Goal: Task Accomplishment & Management: Complete application form

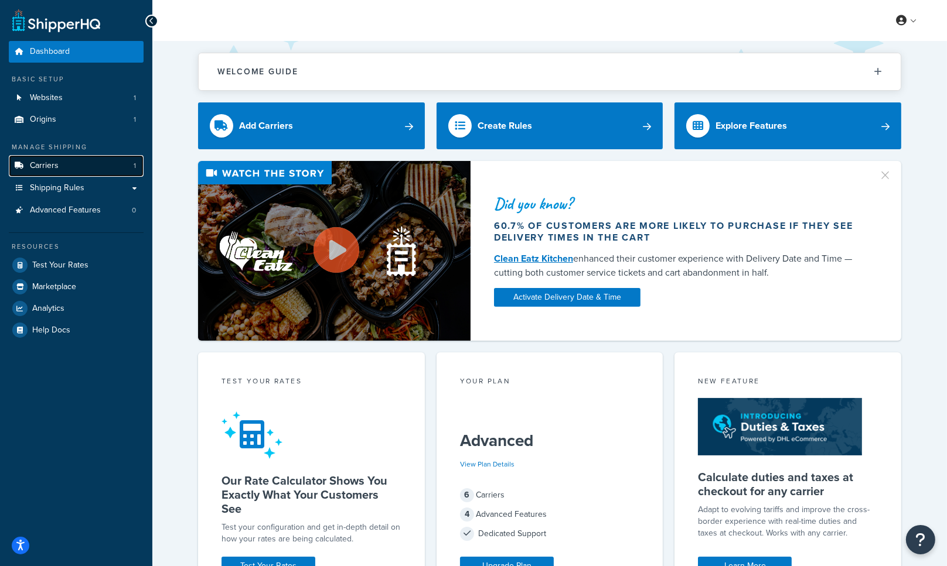
click at [77, 167] on link "Carriers 1" at bounding box center [76, 166] width 135 height 22
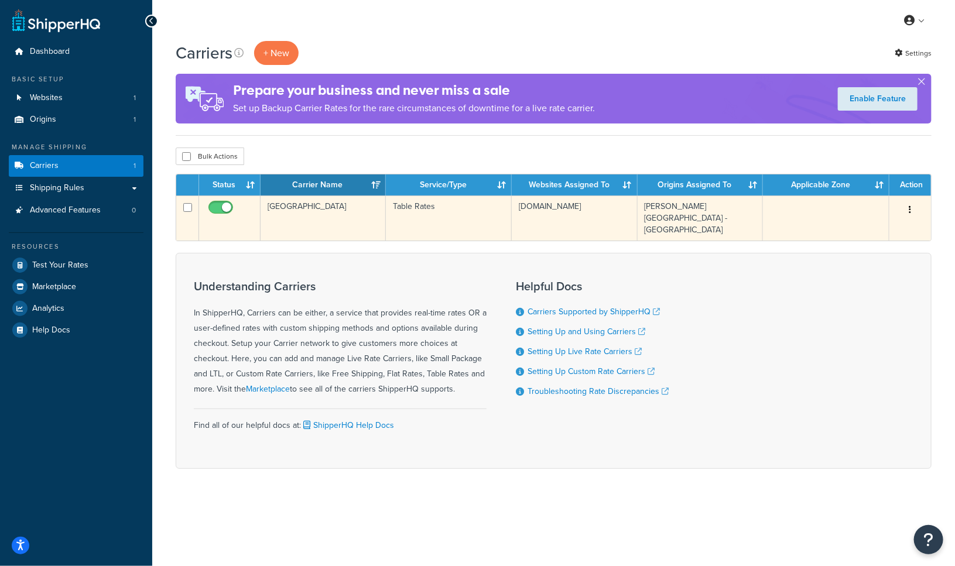
click at [910, 214] on icon "button" at bounding box center [911, 210] width 2 height 8
click at [856, 230] on link "Edit" at bounding box center [863, 234] width 93 height 24
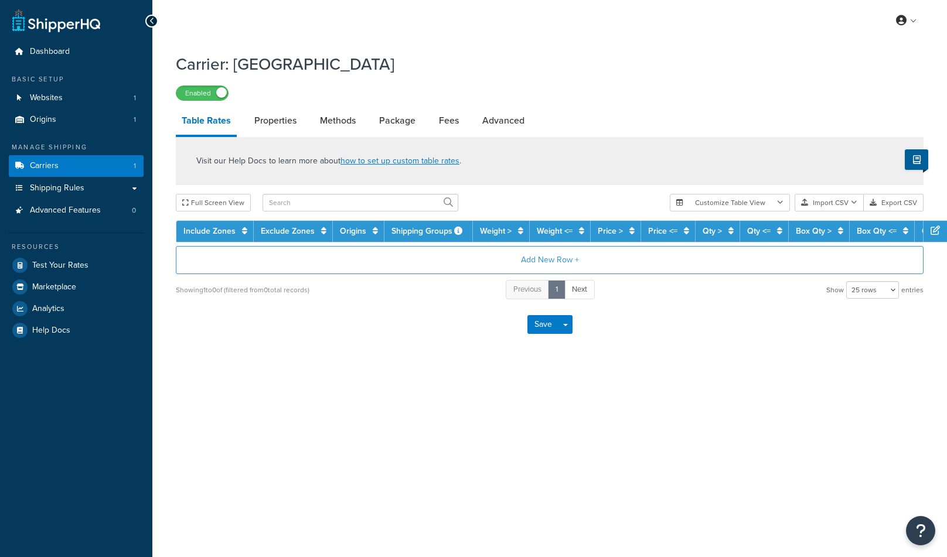
select select "25"
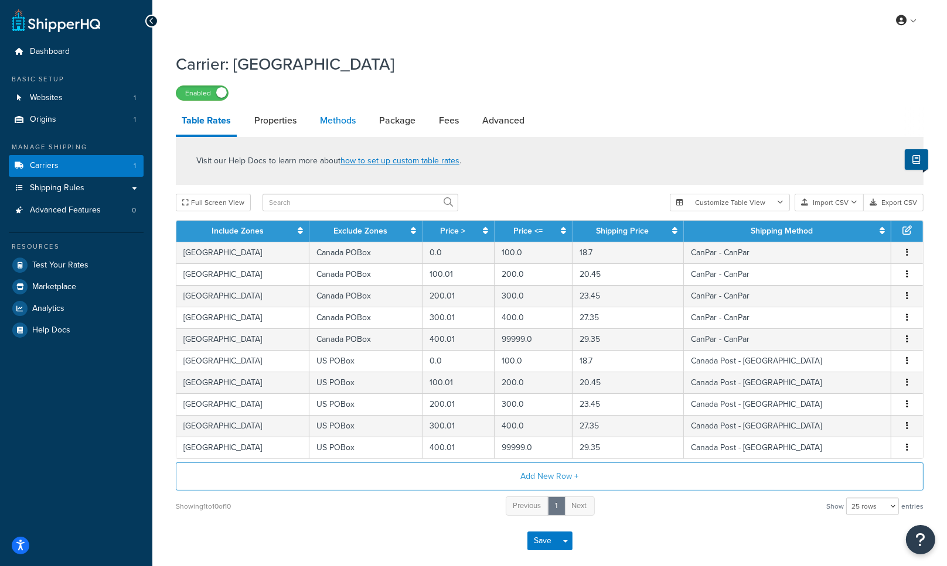
click at [338, 123] on link "Methods" at bounding box center [337, 121] width 47 height 28
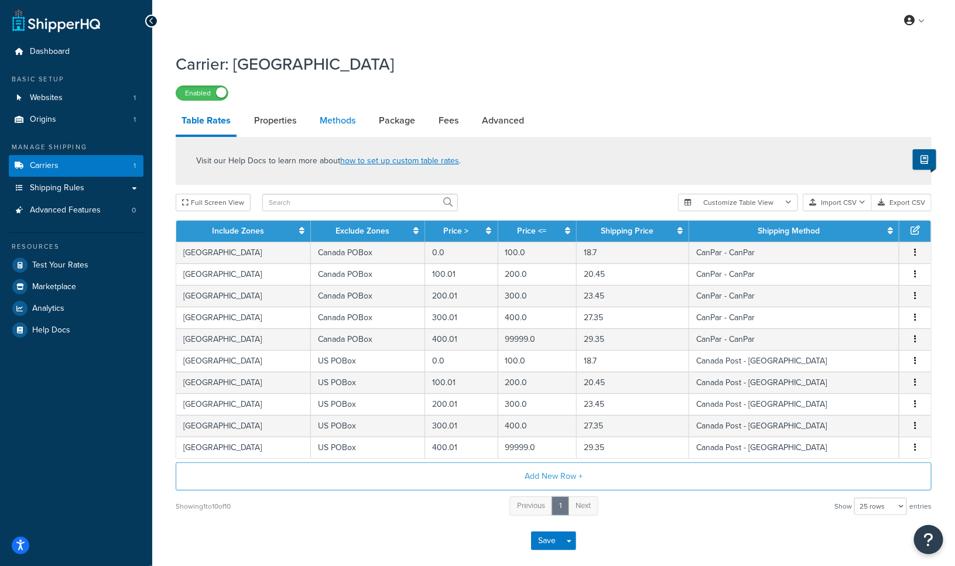
select select "25"
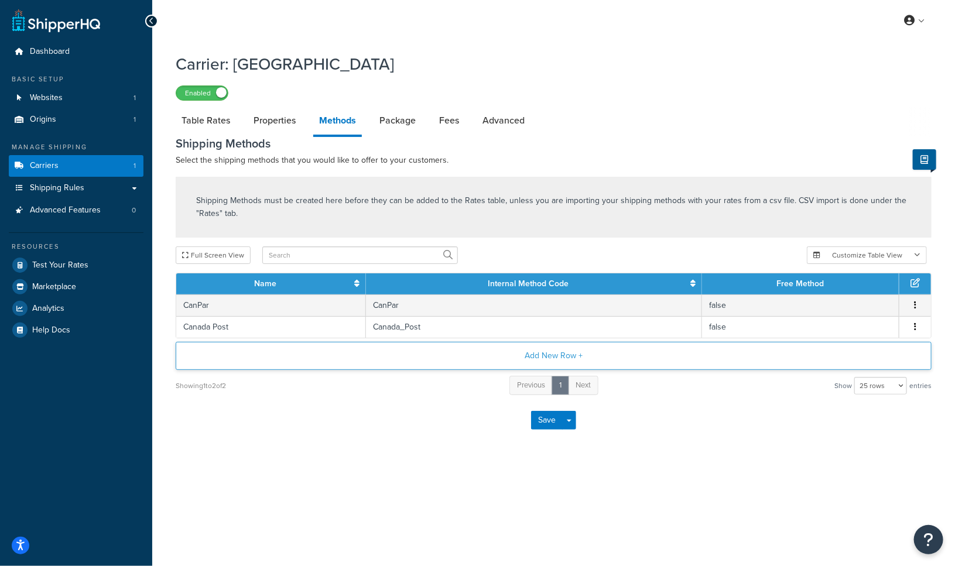
click at [535, 359] on button "Add New Row +" at bounding box center [554, 356] width 756 height 28
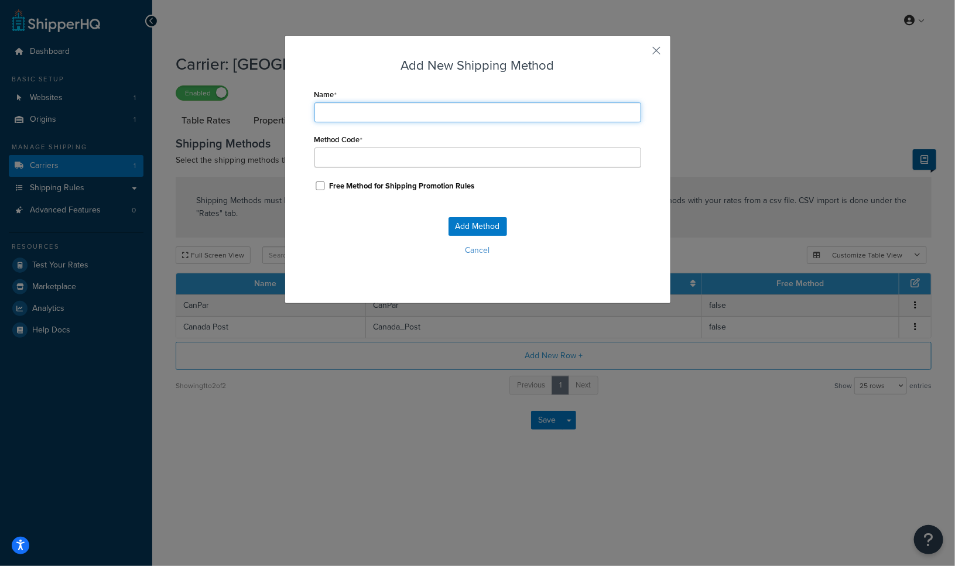
click at [347, 120] on input "Name" at bounding box center [478, 113] width 327 height 20
type input "G"
type input "Gr"
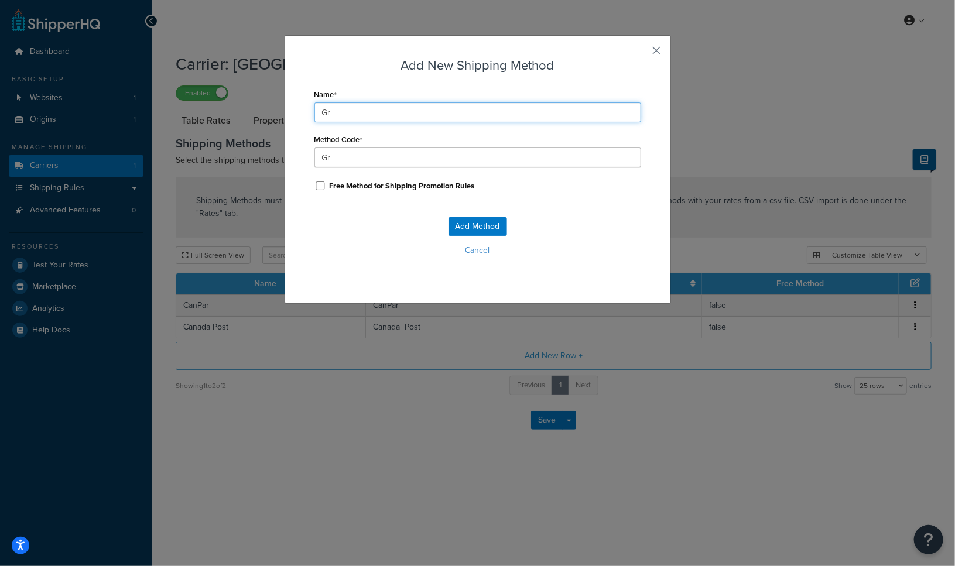
type input "Gro"
type input "Grou"
type input "Groun"
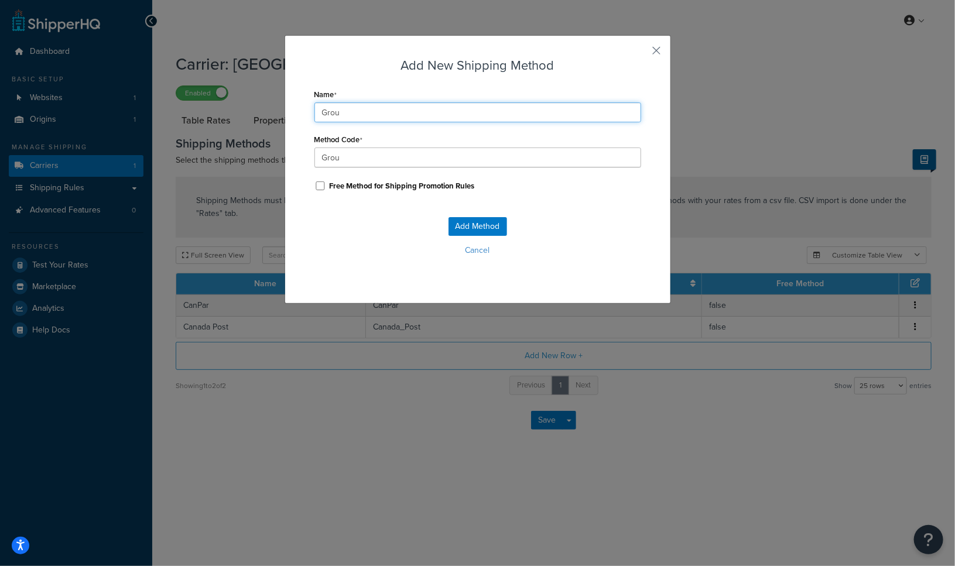
type input "Groun"
type input "Ground"
type input "Ground_"
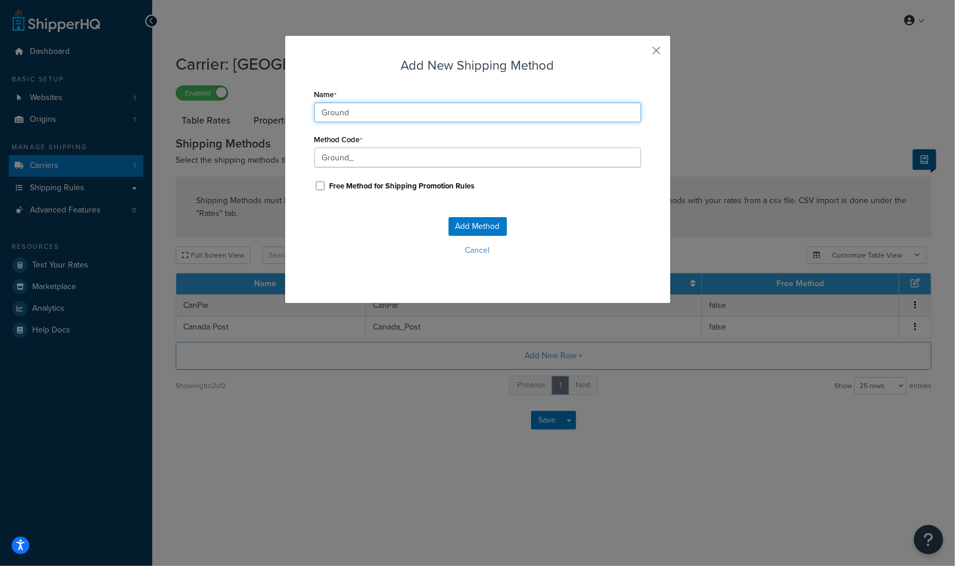
type input "Ground B"
type input "Ground_B"
type input "Ground BE"
type input "Ground_BE"
type input "Ground BES"
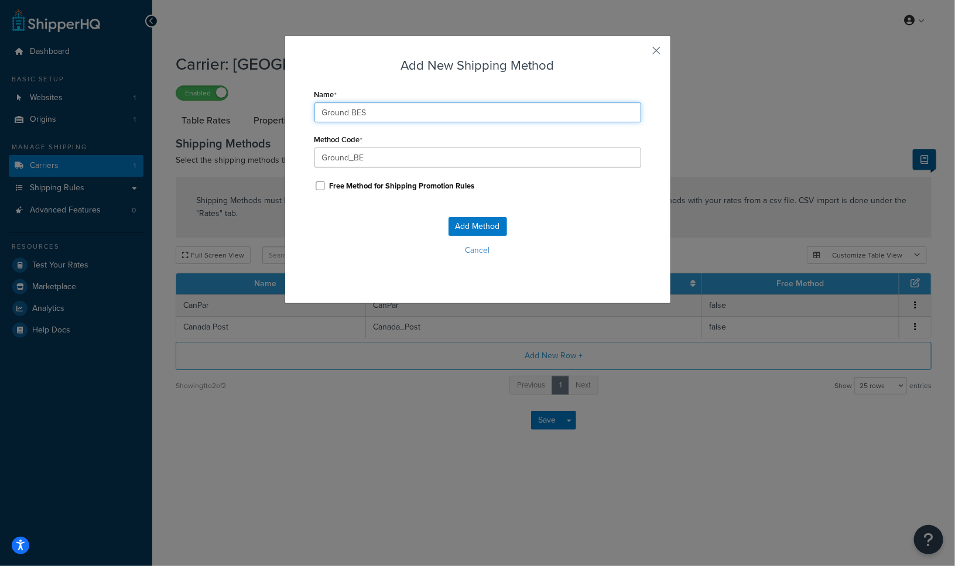
type input "Ground_BES"
type input "Ground BEST"
type input "Ground_BEST"
type input "Ground BEST"
type input "Ground_BEST_"
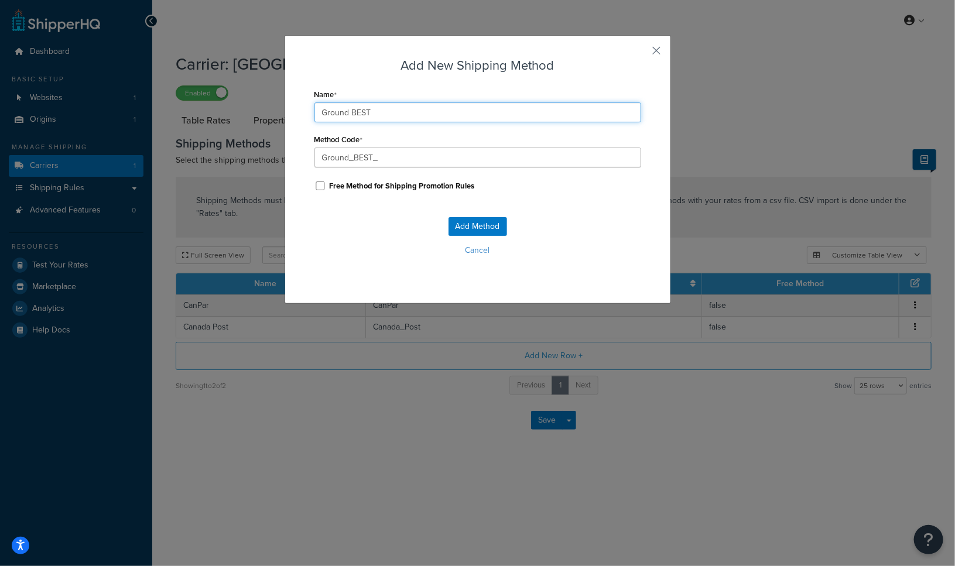
type input "Ground BEST W"
type input "Ground_BEST_W"
type input "Ground BEST Wa"
type input "Ground_BEST_Wa"
type input "Ground BEST Way"
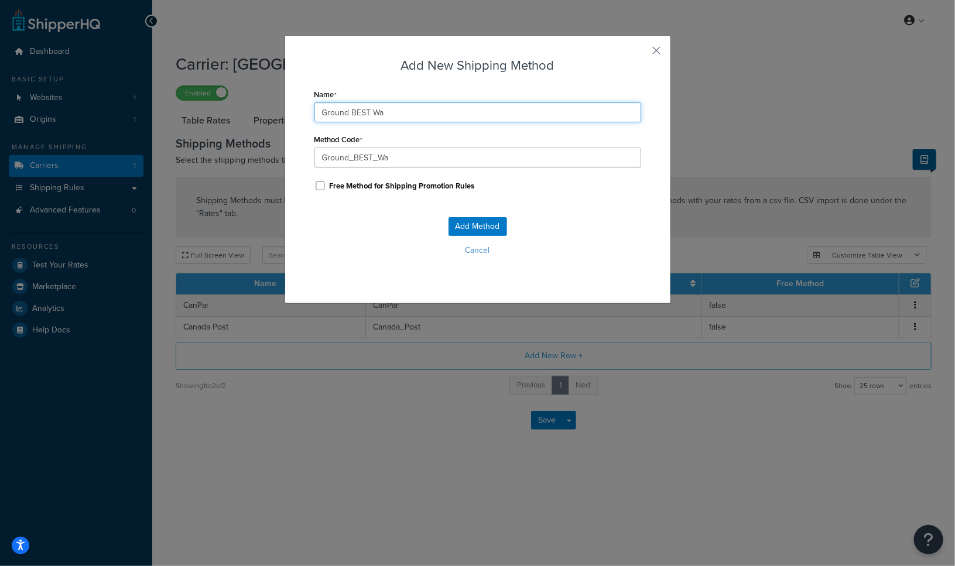
type input "Ground_BEST_Way"
type input "Ground BEST Wayd"
type input "Ground_BEST_Wayd"
type input "Ground BEST Way"
type input "Ground_BEST_Way"
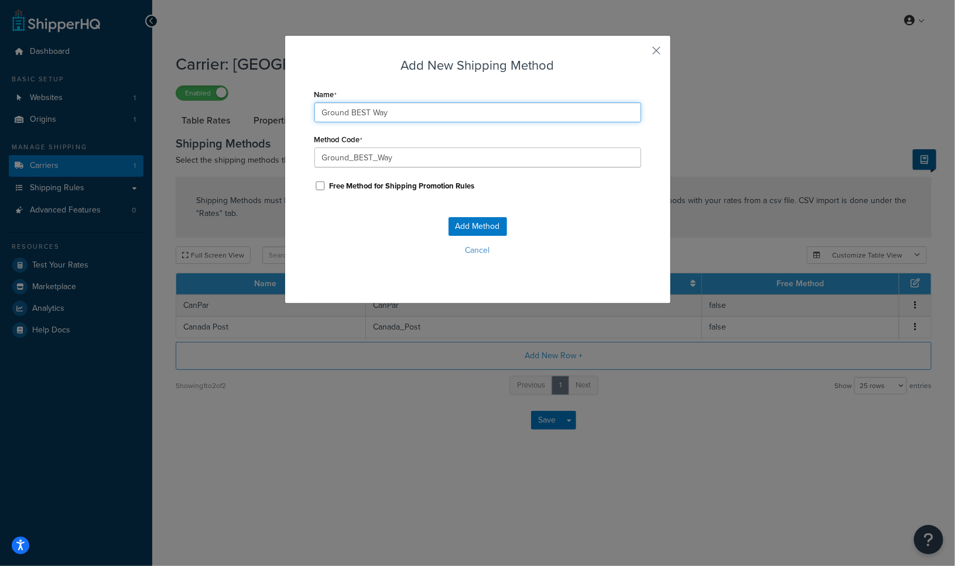
type input "Ground BEST Wa"
type input "Ground_BEST_Wa"
type input "Ground BEST W"
type input "Ground_BEST_W"
type input "Ground BEST Wa"
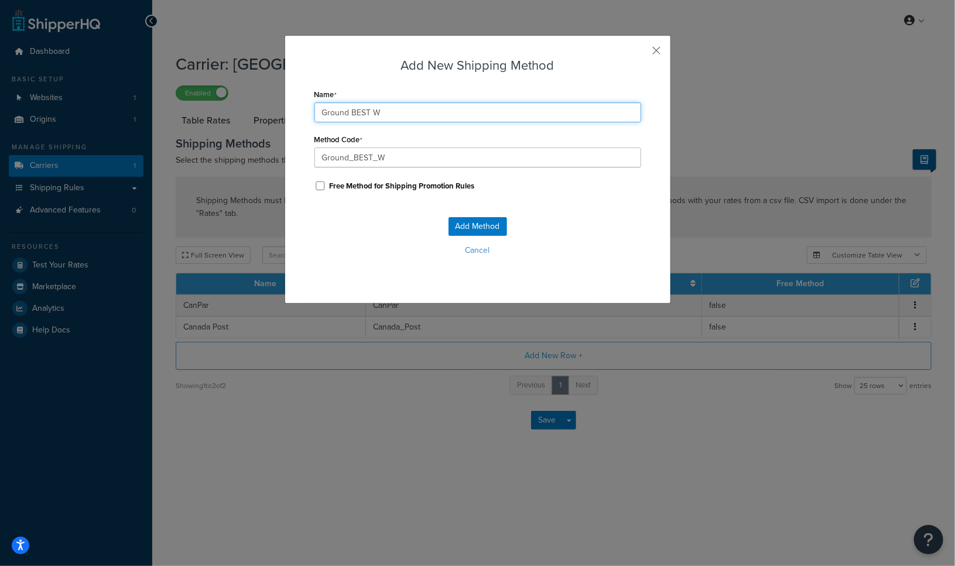
type input "Ground_BEST_Wa"
type input "Ground BEST Way"
type input "Ground_BEST_Way"
type input "Ground BEST Wa"
type input "Ground_BEST_Wa"
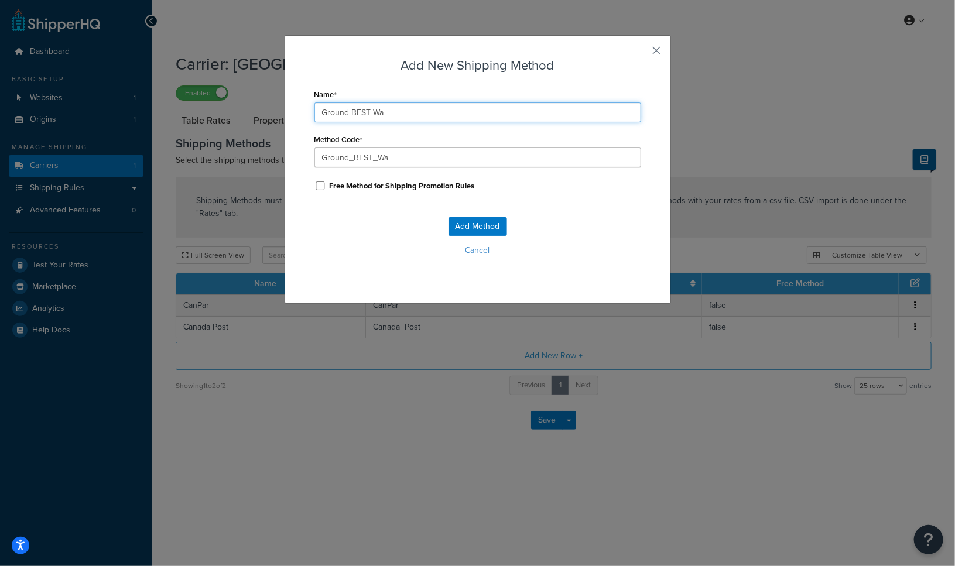
type input "Ground BEST W"
type input "Ground_BEST_W"
type input "Ground BEST Wa"
type input "Ground_BEST_Wa"
type input "Ground BEST Way"
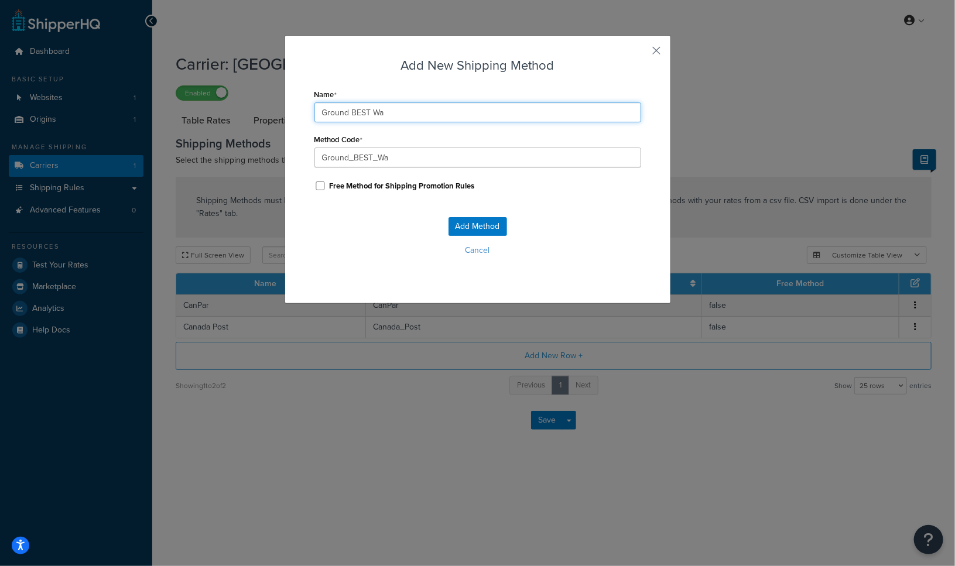
type input "Ground_BEST_Way"
type input "Ground BEST Wa"
type input "Ground_BEST_Wa"
type input "Ground BEST W"
type input "Ground_BEST_W"
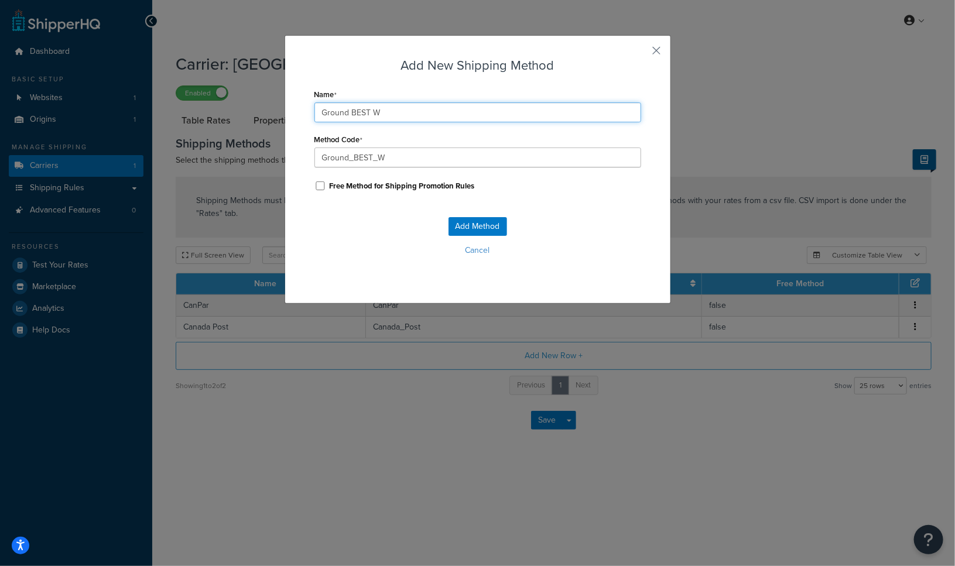
type input "Ground BEST"
type input "Ground_BEST_"
type input "Ground BEST"
type input "Ground_BEST"
type input "Ground BES"
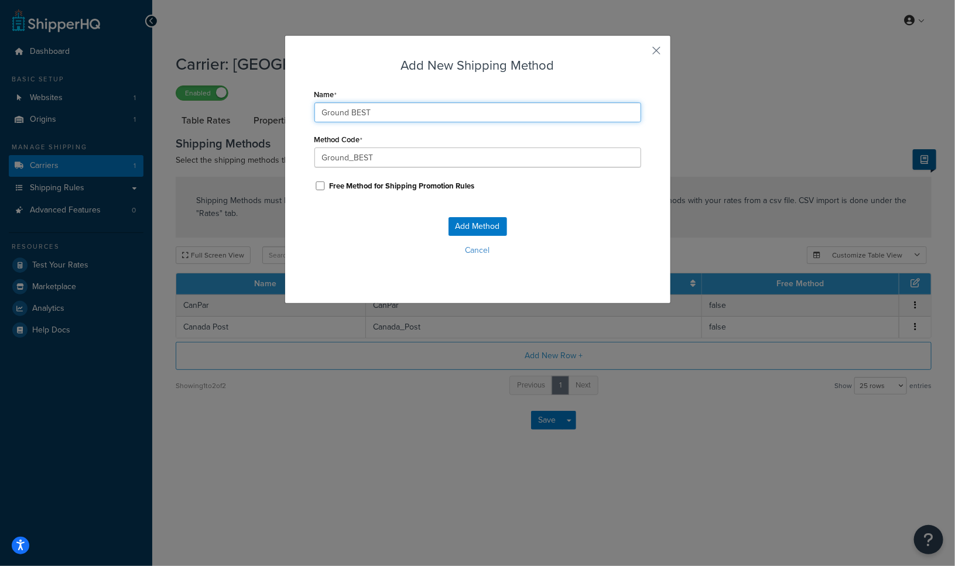
type input "Ground_BES"
type input "Ground BE"
type input "Ground_BE"
type input "Ground B"
type input "Ground_B"
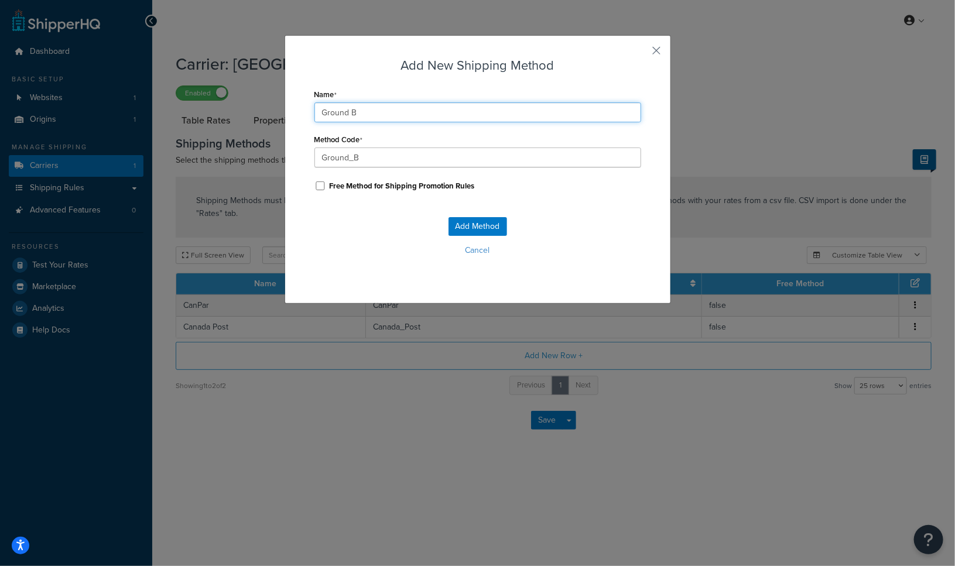
type input "Ground"
type input "Ground_"
type input "Ground -"
type input "Ground_-"
type input "Ground -"
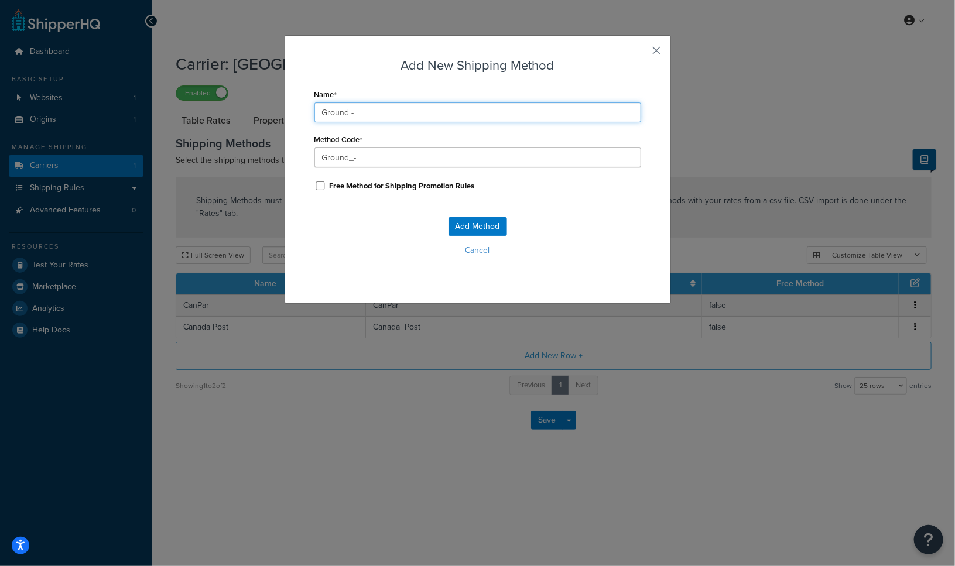
type input "Ground_-_"
type input "Ground - B"
type input "Ground_-_B"
type input "Ground - Be"
type input "Ground_-_Be"
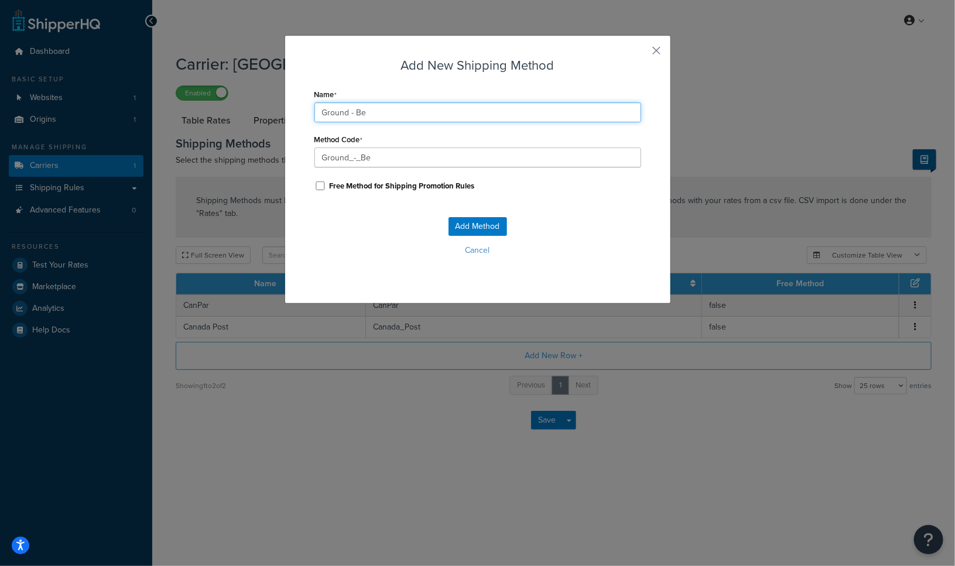
type input "Ground - Bes"
type input "Ground_-_Bes"
type input "Ground - Best"
type input "Ground_-_Best"
type input "Ground - Best"
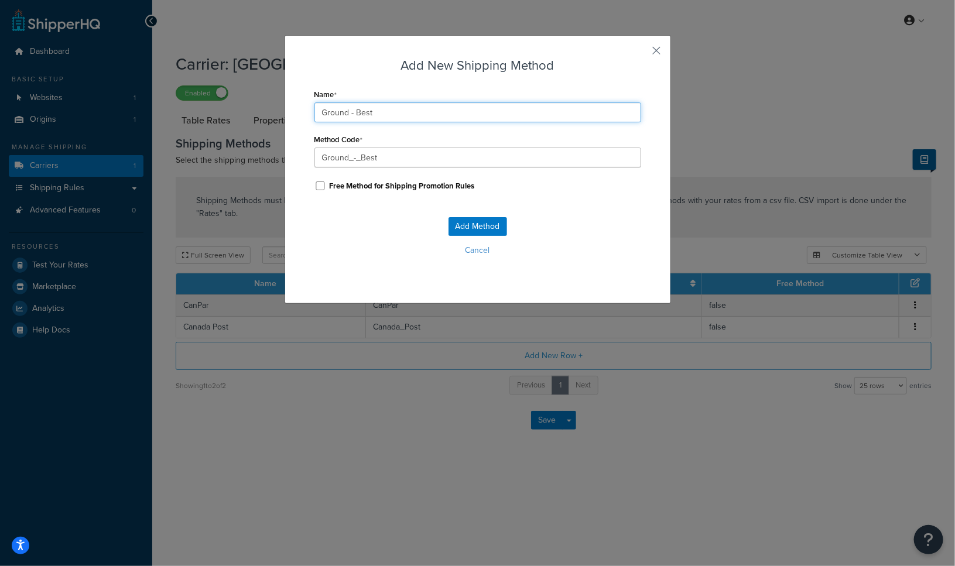
type input "Ground_-_Best_"
type input "Ground - Best W"
type input "Ground_-_Best_W"
type input "Ground - Best Wa"
type input "Ground_-_Best_Wa"
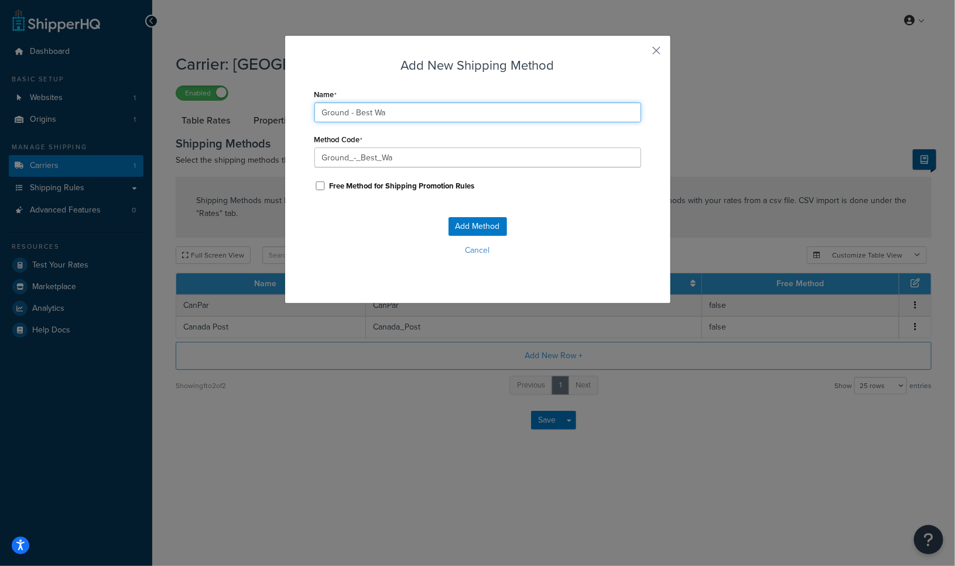
type input "Ground - Best Way"
type input "Ground_-_Best_Way"
drag, startPoint x: 352, startPoint y: 114, endPoint x: 387, endPoint y: 112, distance: 34.6
click at [387, 112] on input "Ground - Best Way" at bounding box center [478, 113] width 327 height 20
type input "Ground - B"
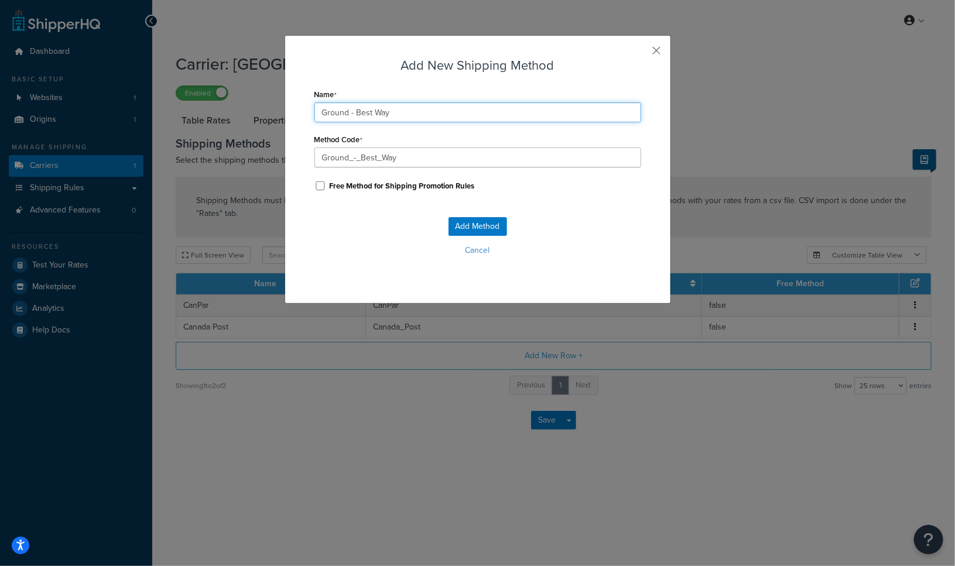
type input "Ground_-_B"
type input "Ground - BE"
type input "Ground_-_BE"
type input "Ground - BES"
type input "Ground_-_BES"
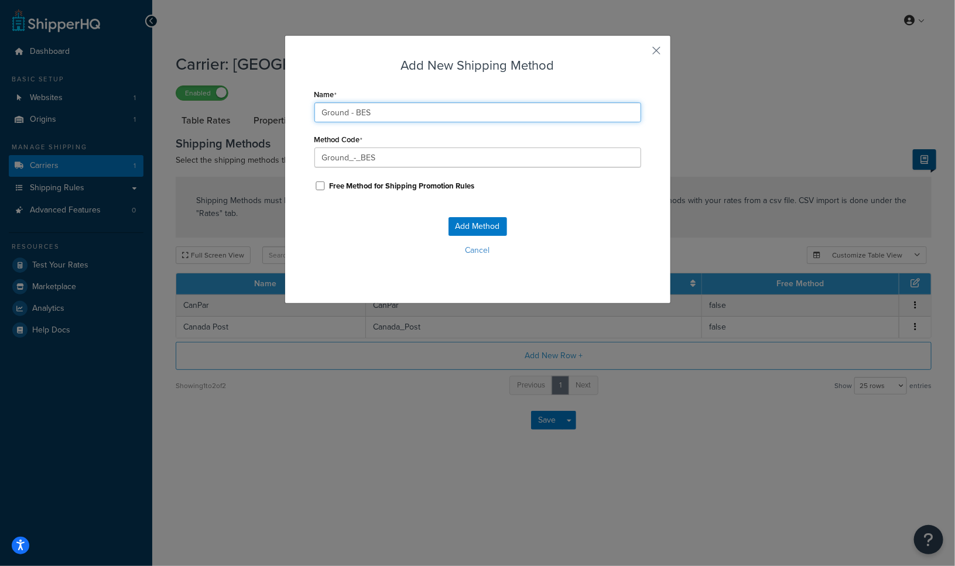
type input "Ground - BEST"
type input "Ground_-_BEST"
type input "Ground - BEST"
type input "Ground_-_BEST_"
type input "Ground - BEST W"
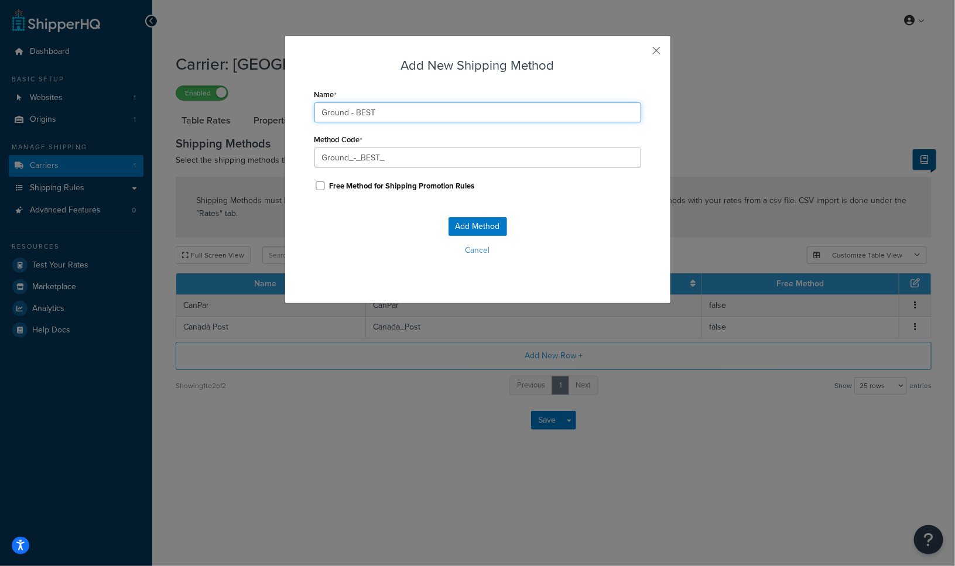
type input "Ground_-_BEST_W"
type input "Ground - BEST Wa"
type input "Ground_-_BEST_Wa"
type input "Ground - BEST Way"
type input "Ground_-_BEST_Way"
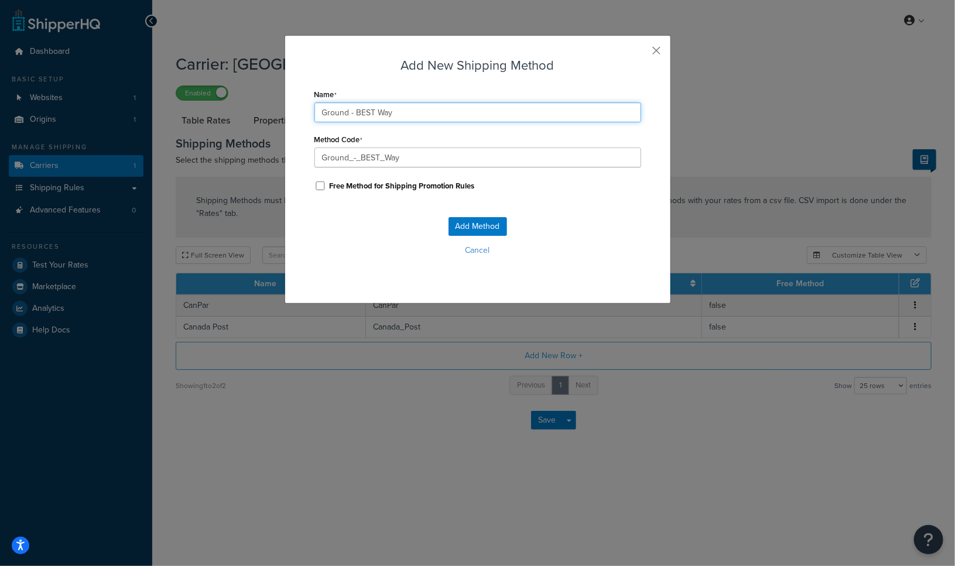
type input "Ground - BEST Wa"
type input "Ground_-_BEST_Wa"
type input "Ground - BEST W"
type input "Ground_-_BEST_W"
type input "Ground - BEST"
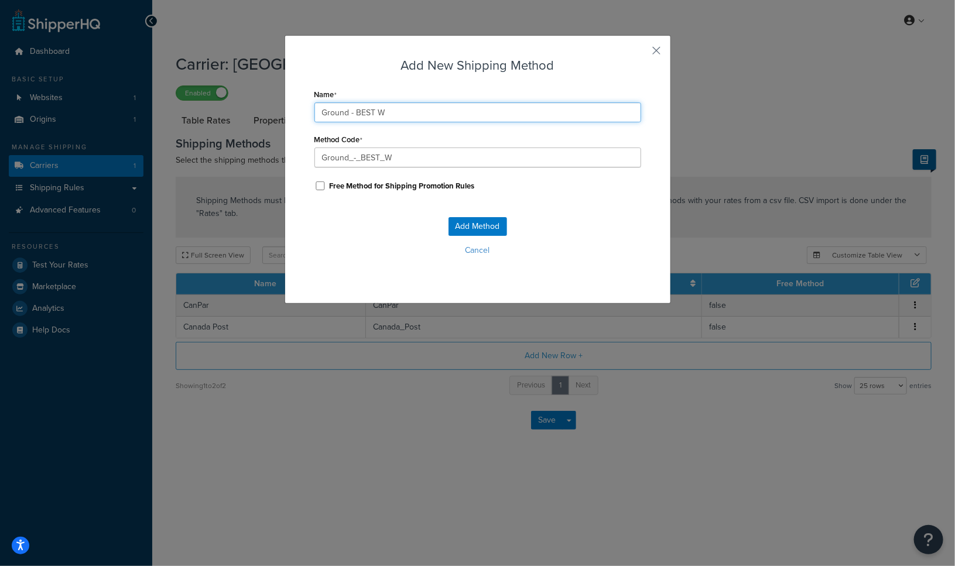
type input "Ground_-_BEST_"
type input "Ground - BEST"
type input "Ground_-_BEST"
type input "Ground - BES"
type input "Ground_-_BES"
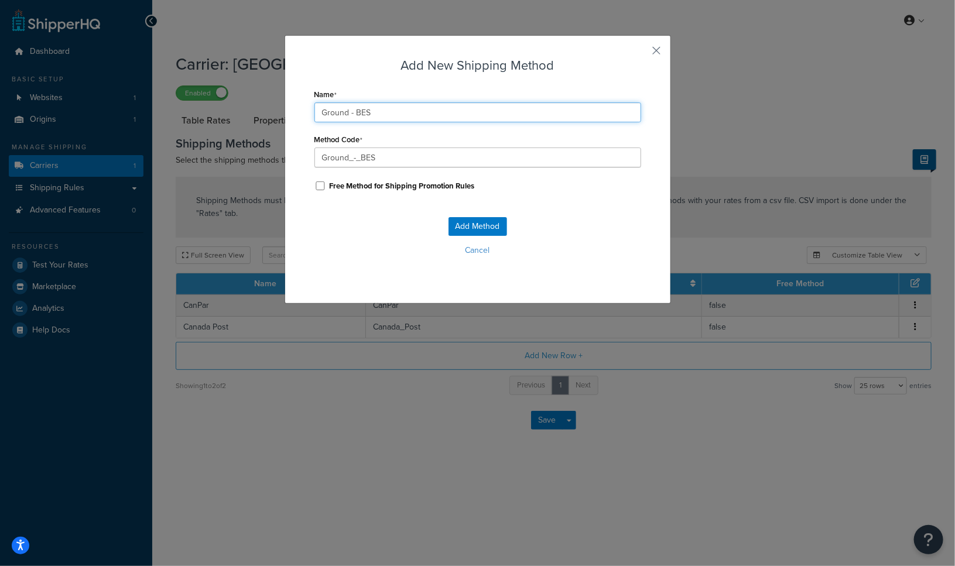
type input "Ground - BE"
type input "Ground_-_BE"
type input "Ground - B"
type input "Ground_-_B"
type input "Ground -"
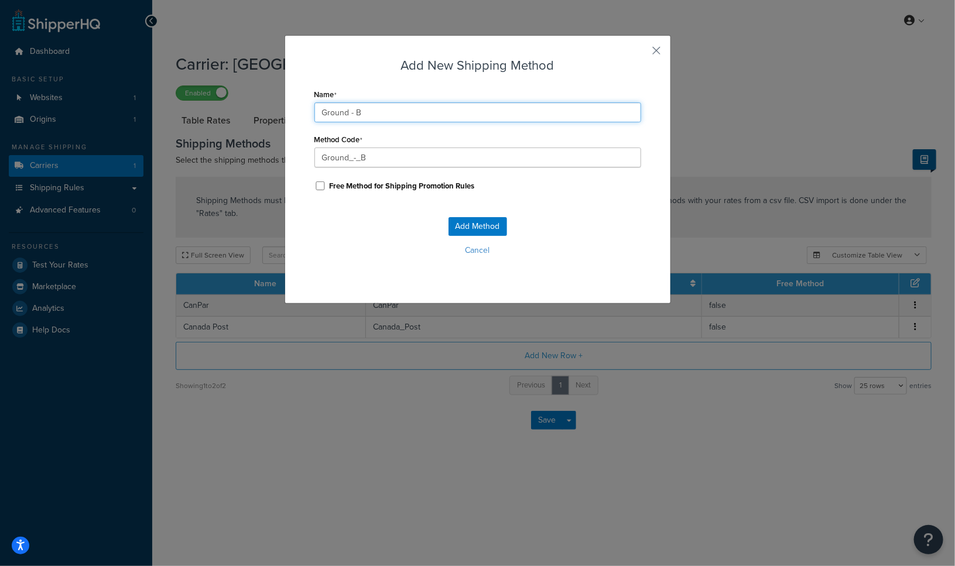
type input "Ground_-_"
type input "Ground -"
type input "Ground_-"
type input "Ground"
type input "Ground_"
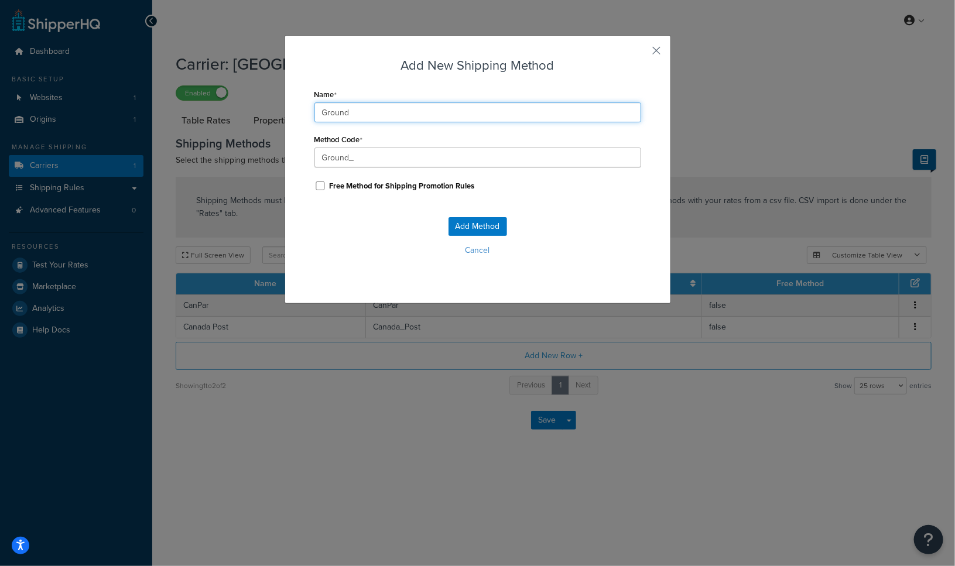
type input "Ground"
click at [376, 117] on input "Ground" at bounding box center [478, 113] width 327 height 20
click at [407, 117] on input "Ground (Best Way" at bounding box center [478, 113] width 327 height 20
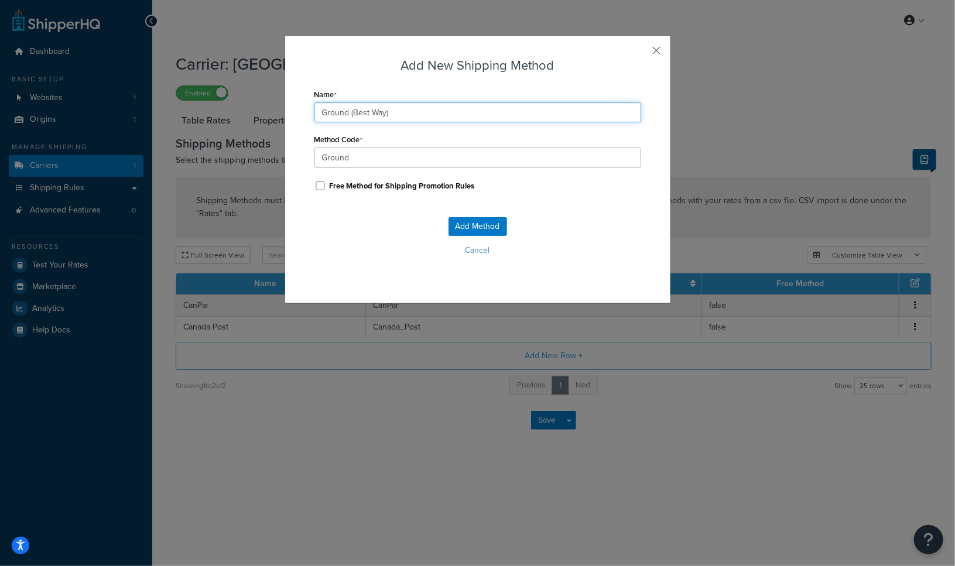
drag, startPoint x: 407, startPoint y: 117, endPoint x: 298, endPoint y: 111, distance: 108.5
click at [298, 111] on div "Add New Shipping Method Name Ground (Best Way) Method Code Ground Free Method f…" at bounding box center [478, 169] width 387 height 269
type input "Ground (Best Way)"
click at [408, 117] on input "Ground (Best Way)" at bounding box center [478, 113] width 327 height 20
drag, startPoint x: 408, startPoint y: 117, endPoint x: 320, endPoint y: 115, distance: 87.3
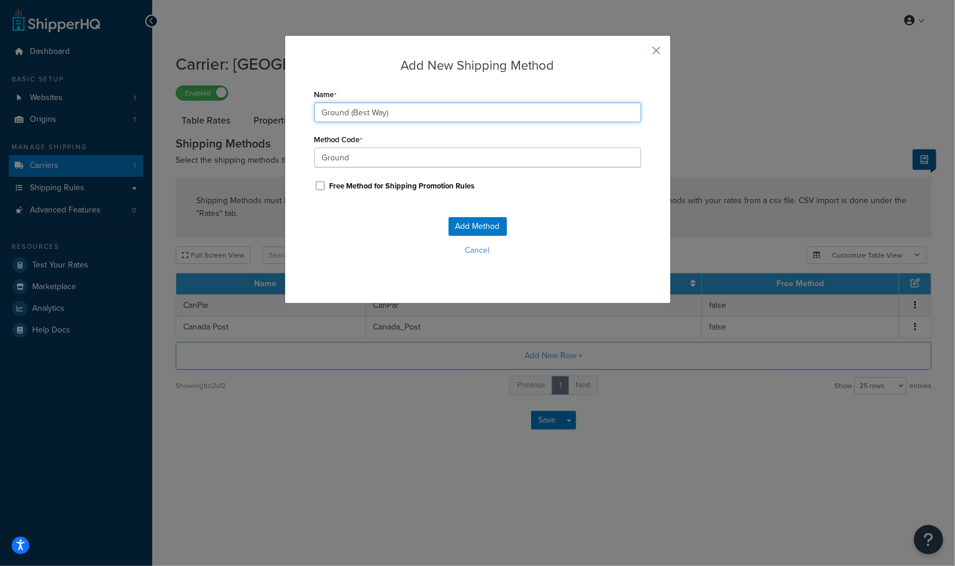
click at [321, 114] on input "Ground (Best Way)" at bounding box center [478, 113] width 327 height 20
click at [473, 250] on button "Cancel" at bounding box center [478, 251] width 327 height 18
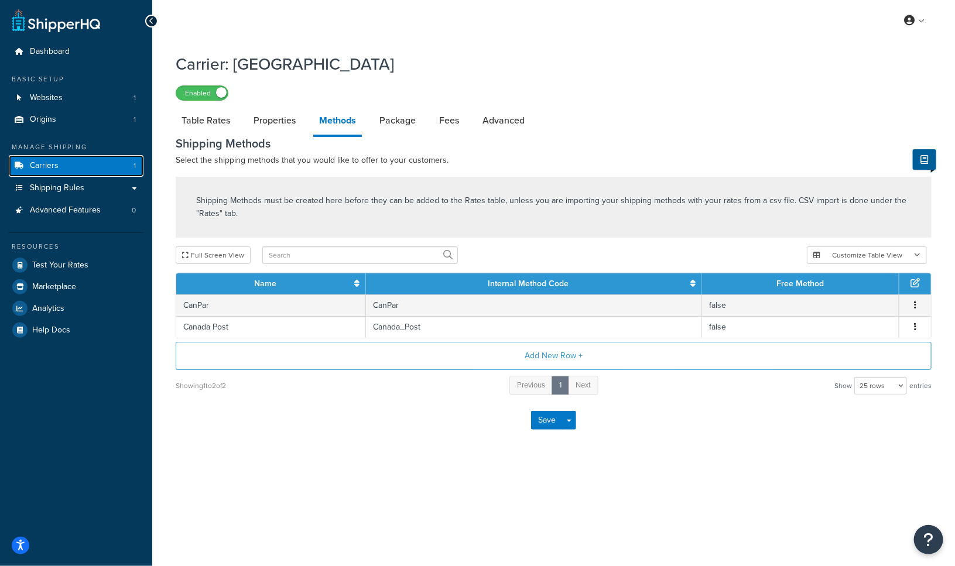
click at [80, 172] on link "Carriers 1" at bounding box center [76, 166] width 135 height 22
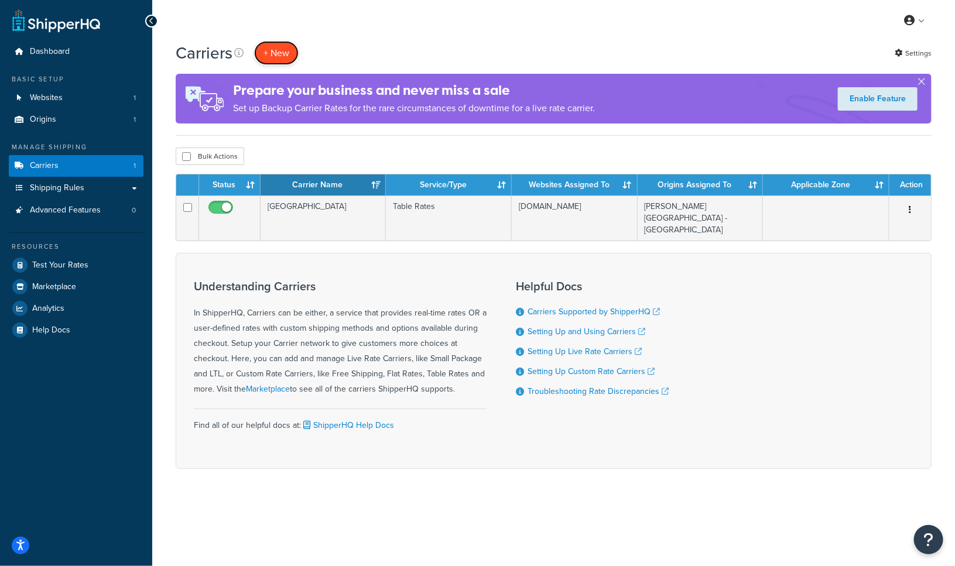
click at [287, 45] on button "+ New" at bounding box center [276, 53] width 45 height 24
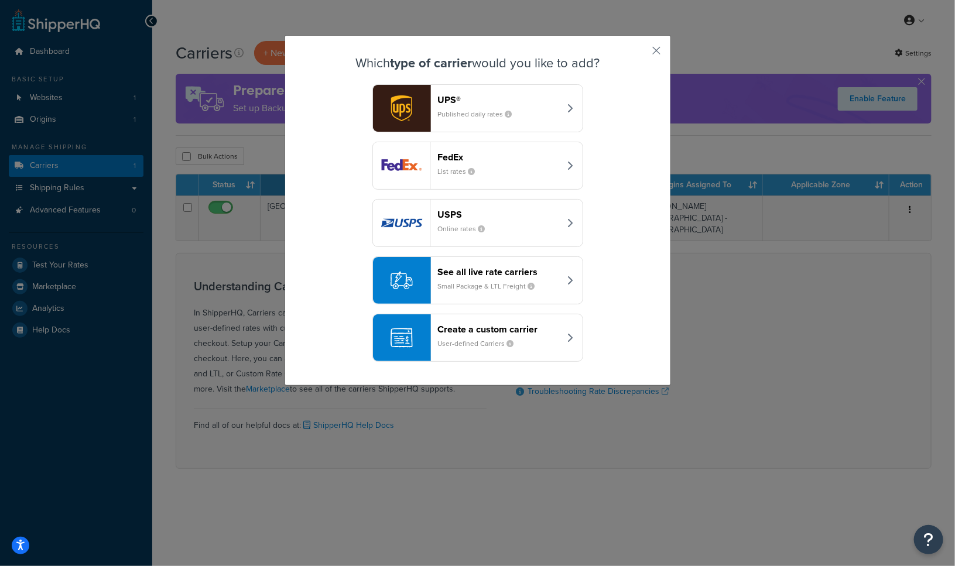
click at [459, 277] on header "See all live rate carriers" at bounding box center [499, 272] width 122 height 11
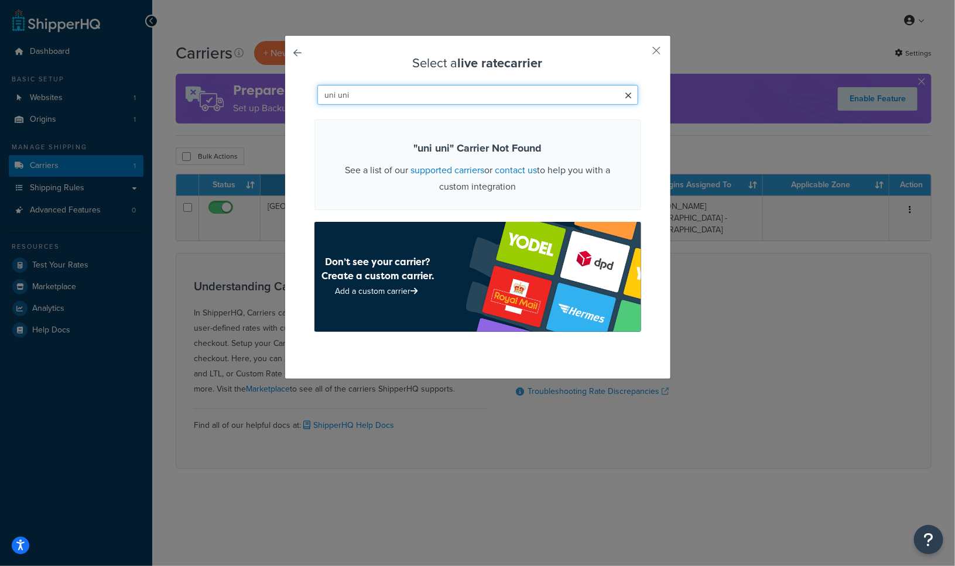
drag, startPoint x: 359, startPoint y: 97, endPoint x: 281, endPoint y: 97, distance: 78.5
click at [285, 97] on div "Select a live rate carrier uni uni " uni uni " Carrier Not Found See a list of …" at bounding box center [478, 207] width 387 height 344
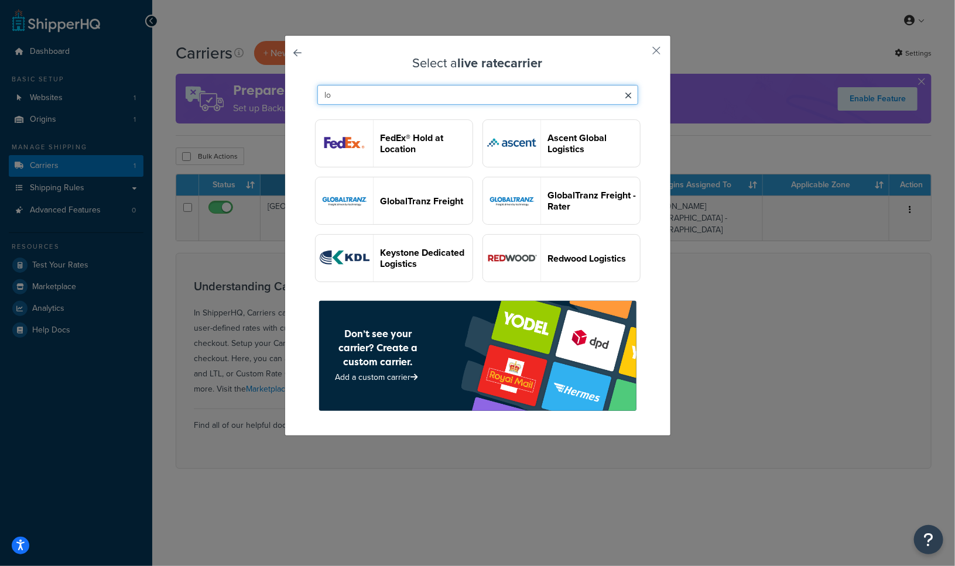
type input "l"
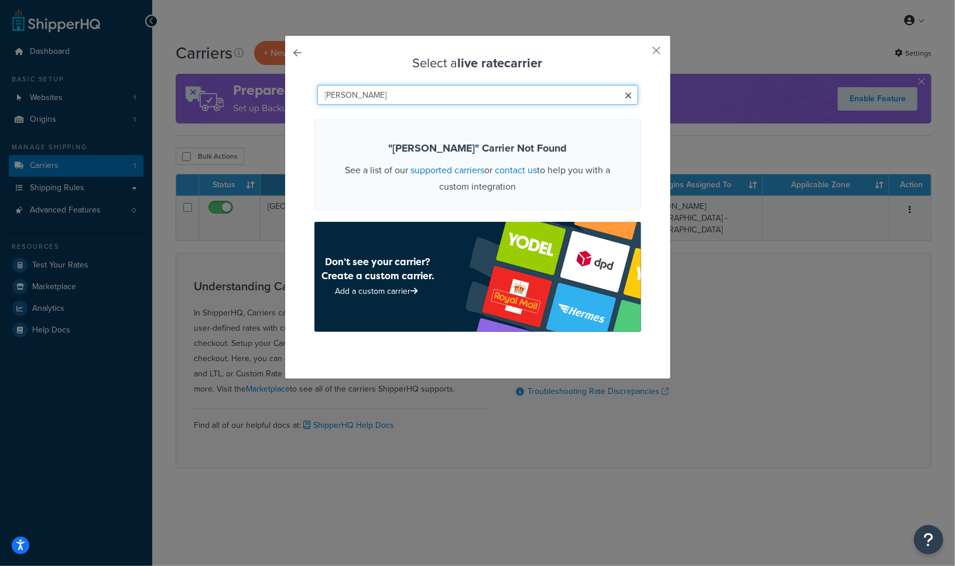
drag, startPoint x: 359, startPoint y: 96, endPoint x: 257, endPoint y: 97, distance: 101.9
click at [257, 97] on div "Select a live rate carrier Loomis " Loomis " Carrier Not Found See a list of ou…" at bounding box center [477, 283] width 955 height 566
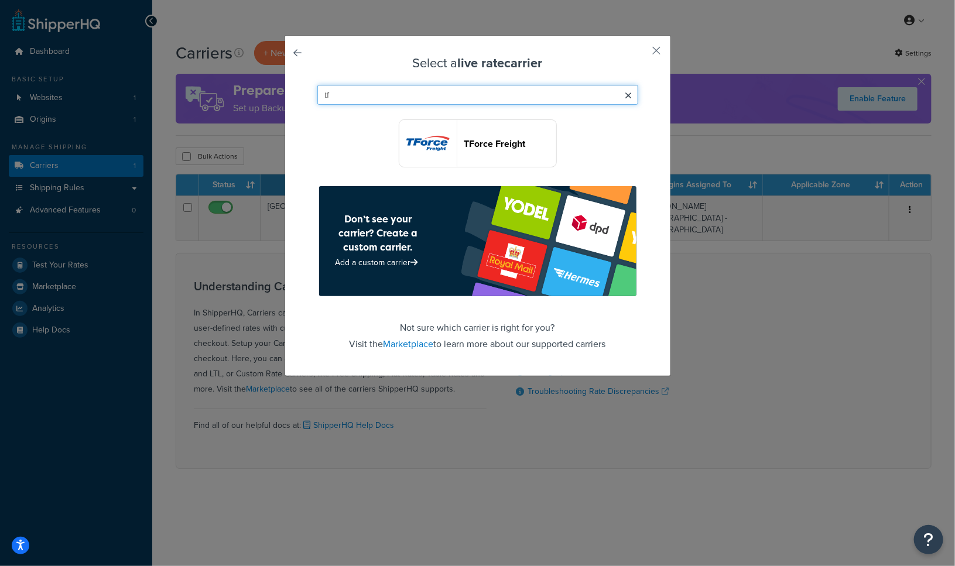
type input "t"
type input "tf"
click at [641, 53] on button "button" at bounding box center [640, 54] width 3 height 3
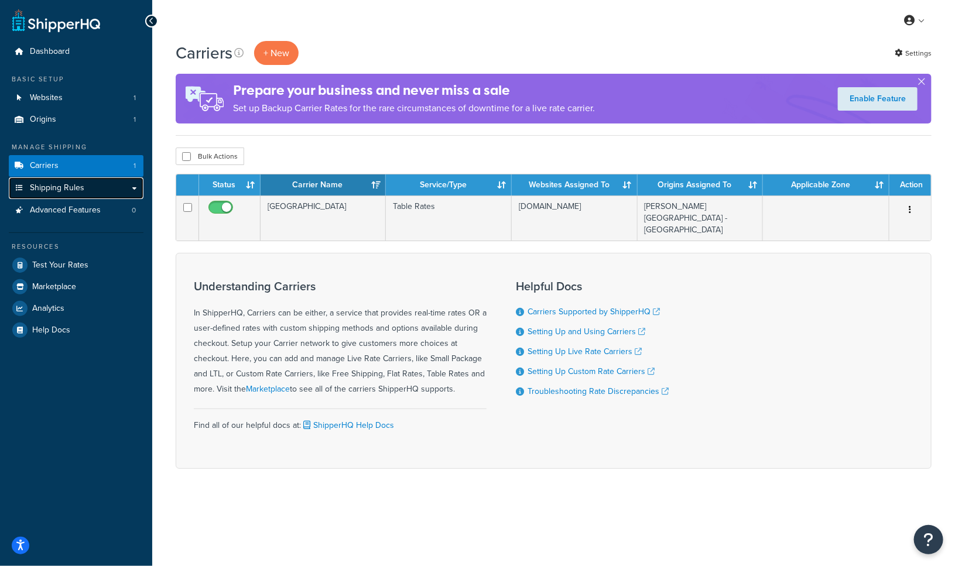
click at [111, 190] on link "Shipping Rules" at bounding box center [76, 189] width 135 height 22
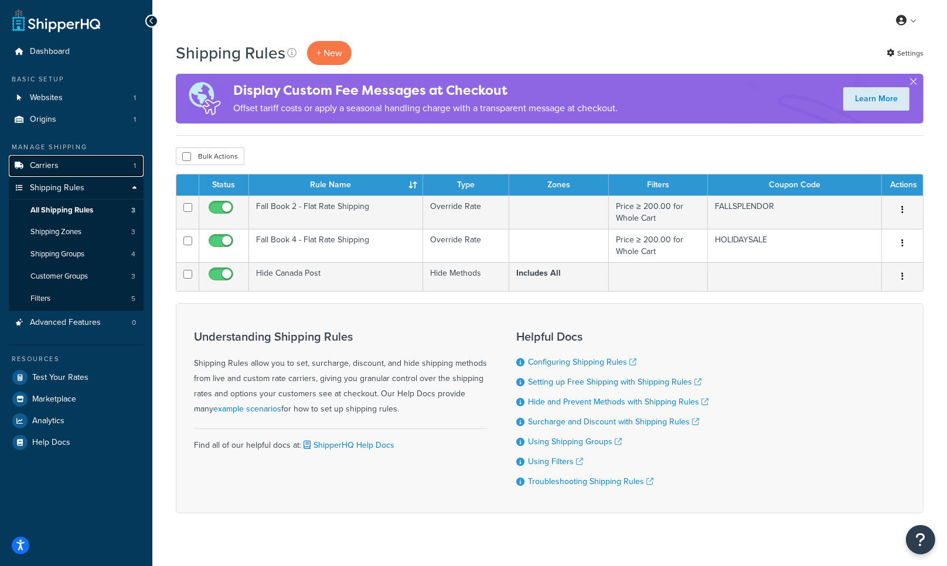
click at [75, 165] on link "Carriers 1" at bounding box center [76, 166] width 135 height 22
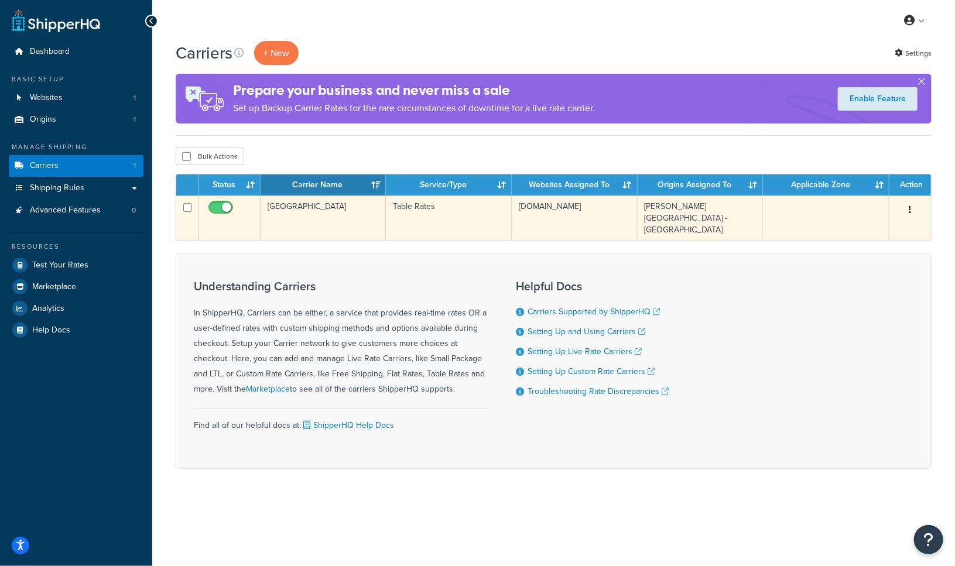
click at [907, 208] on button "button" at bounding box center [911, 210] width 16 height 19
click at [828, 230] on icon at bounding box center [828, 233] width 8 height 8
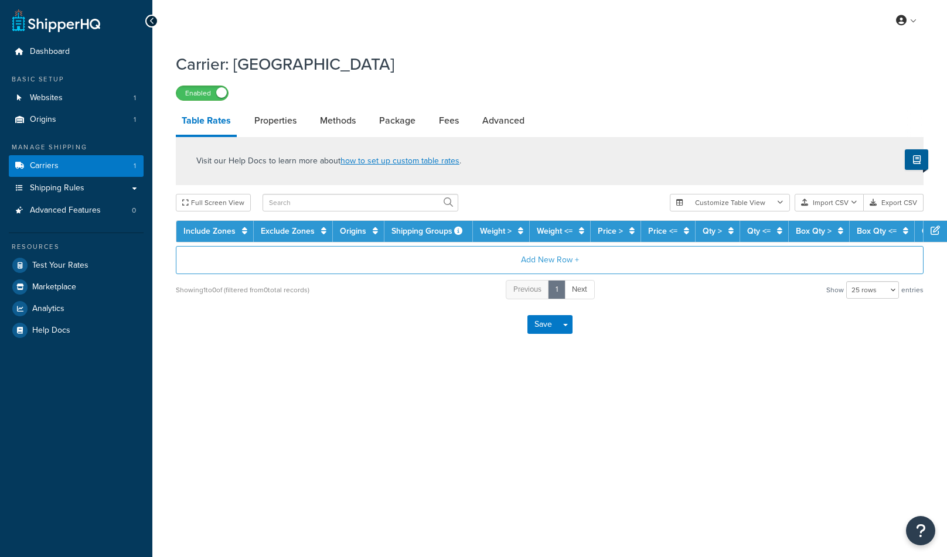
select select "25"
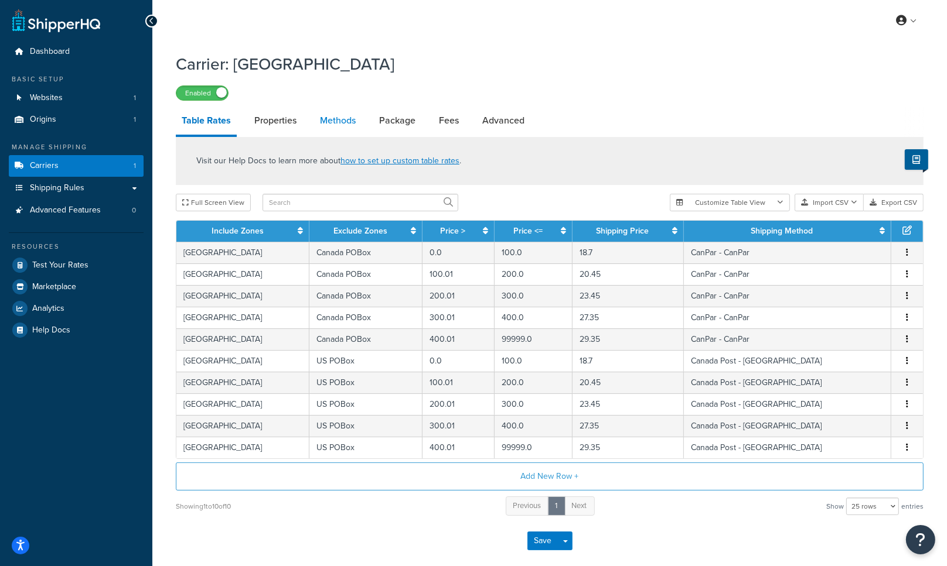
click at [351, 117] on link "Methods" at bounding box center [337, 121] width 47 height 28
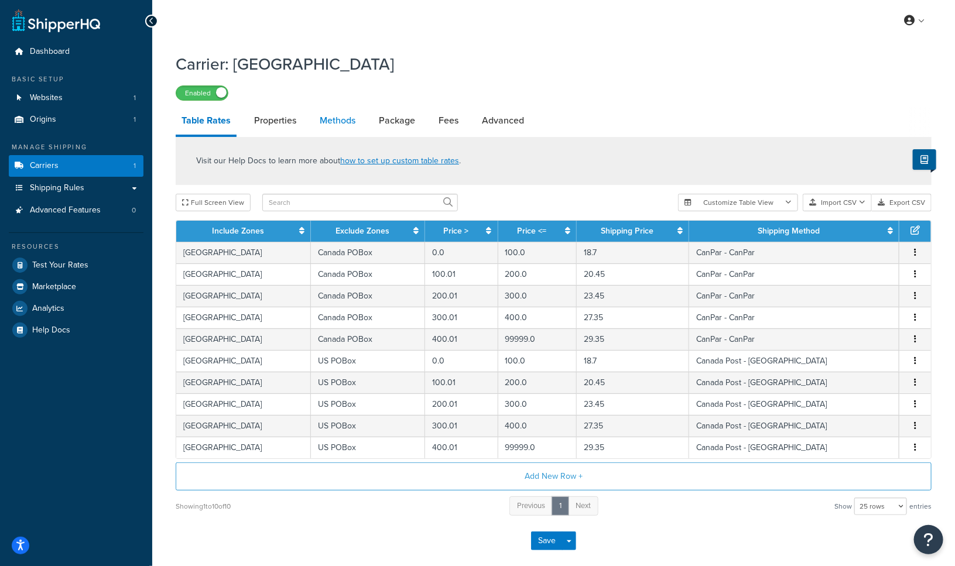
select select "25"
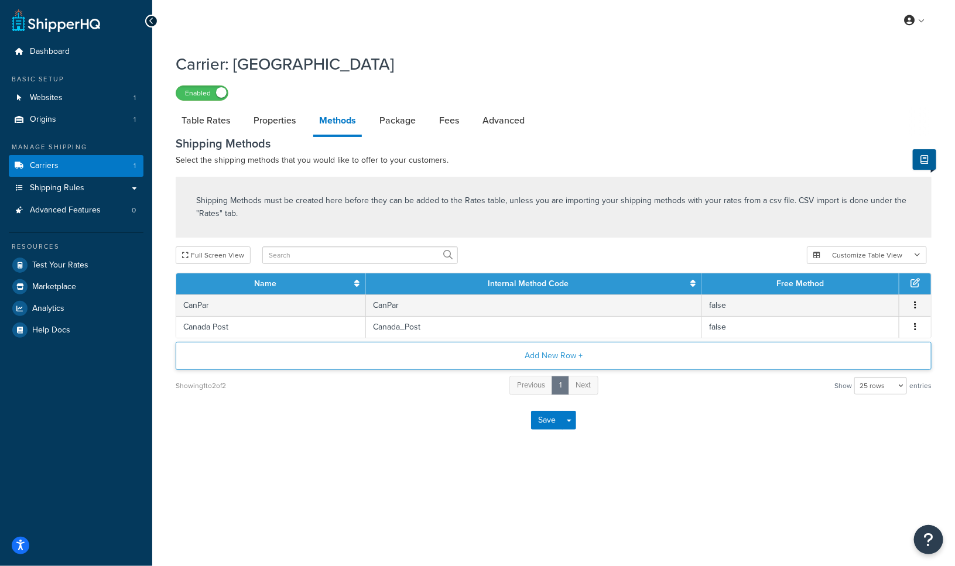
click at [540, 366] on button "Add New Row +" at bounding box center [554, 356] width 756 height 28
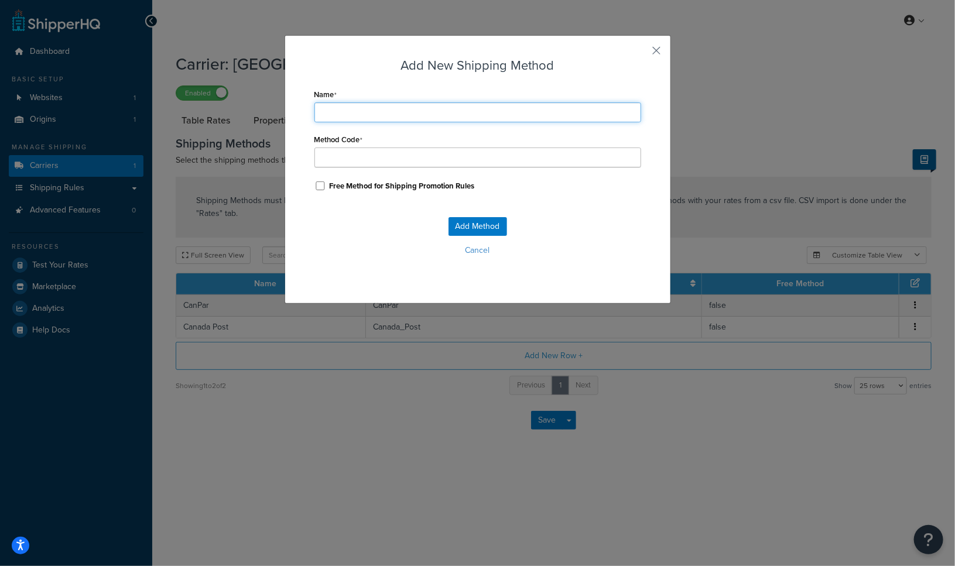
click at [345, 103] on input "Name" at bounding box center [478, 113] width 327 height 20
type input "G"
type input "Gr"
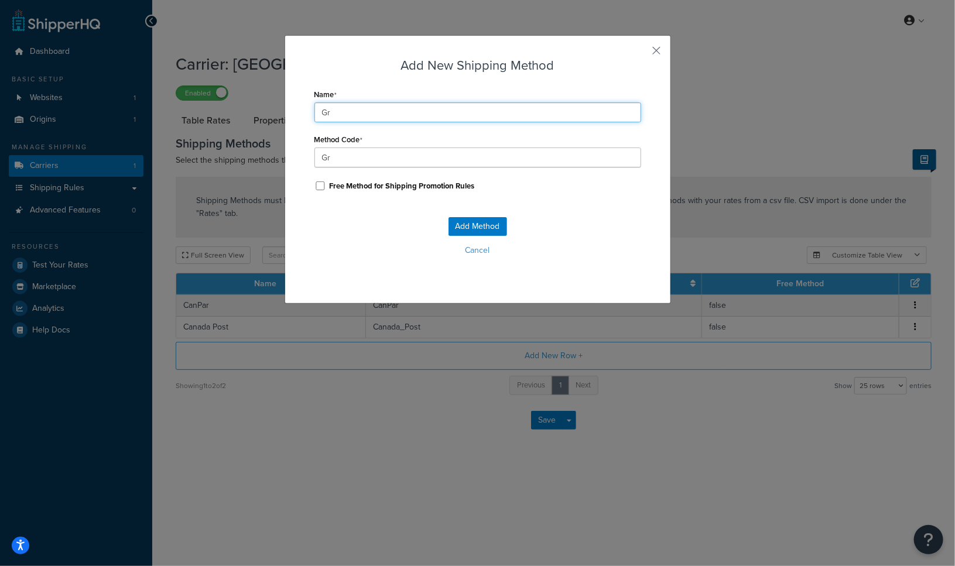
type input "Gro"
type input "Grou"
type input "Groun"
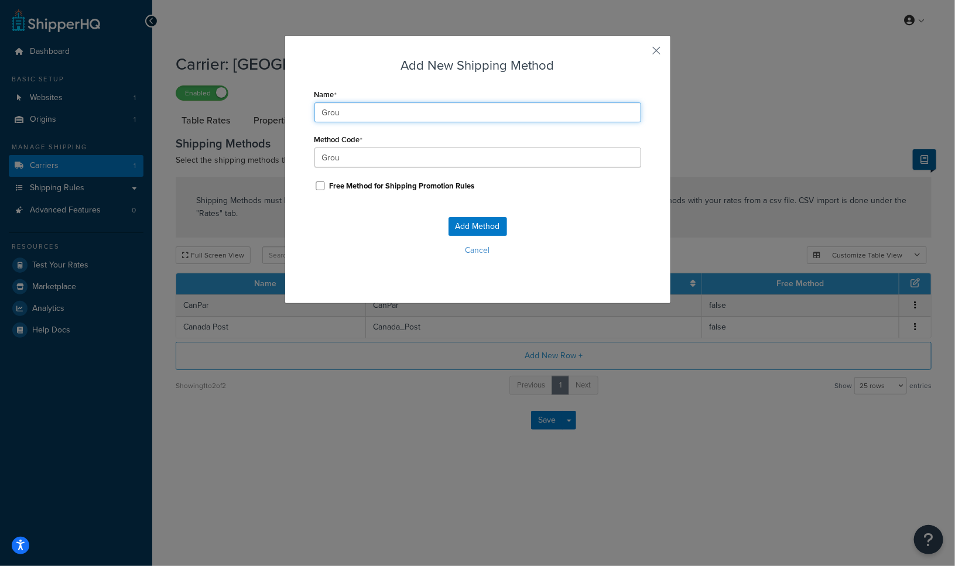
type input "Groun"
type input "Ground"
type input "Ground_"
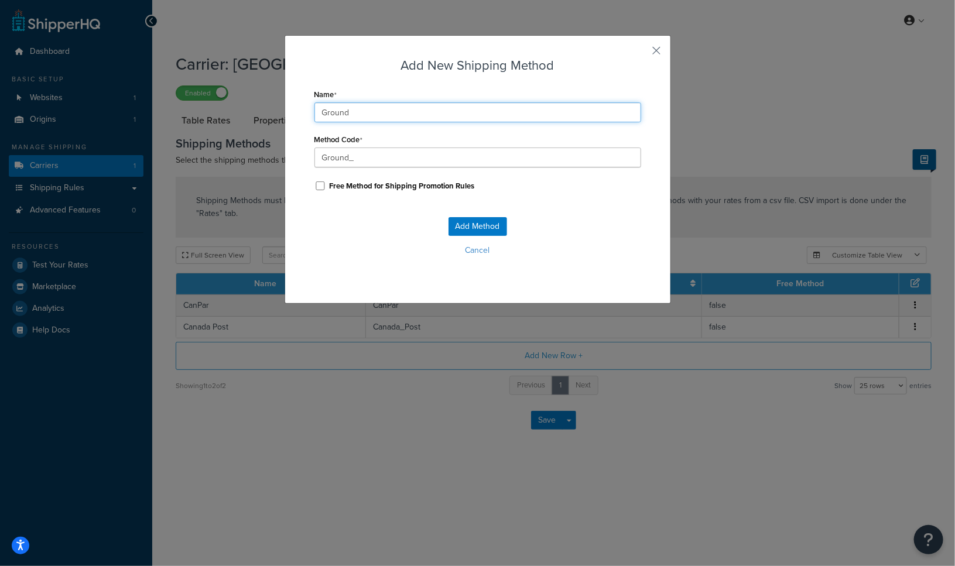
type input "Ground ("
type input "Ground_("
type input "Ground (B"
type input "Ground_(B"
type input "Ground (Be"
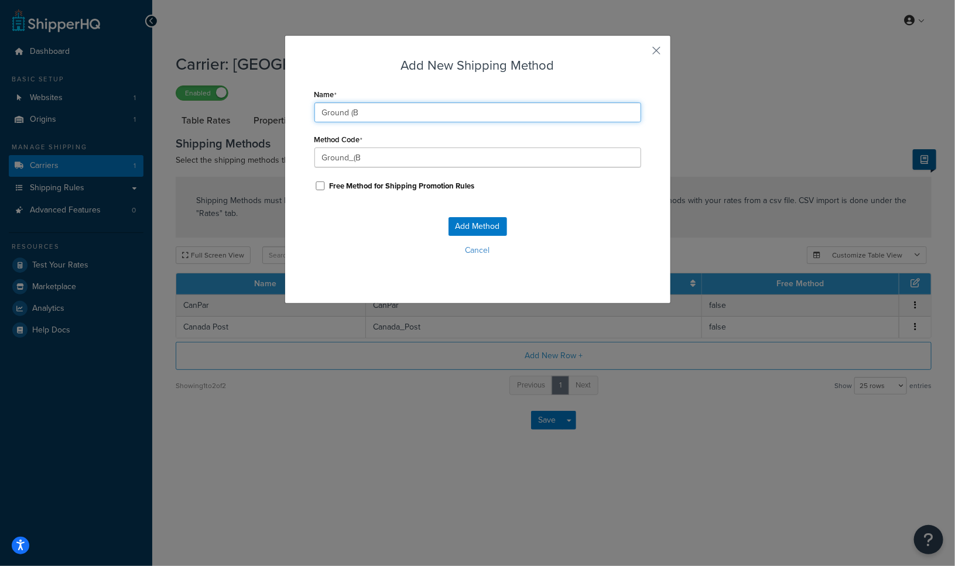
type input "Ground_(Be"
type input "Ground (Bes"
type input "Ground_(Bes"
type input "Ground (Best"
type input "Ground_(Best"
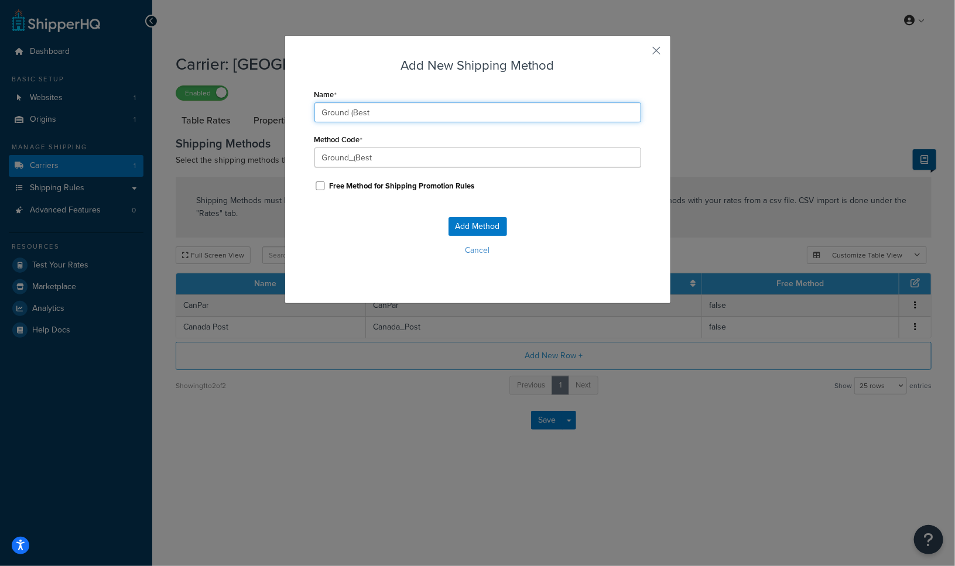
type input "Ground (Best"
type input "Ground_(Best_"
type input "Ground (Best W"
type input "Ground_(Best_W"
type input "Ground (Best Wa"
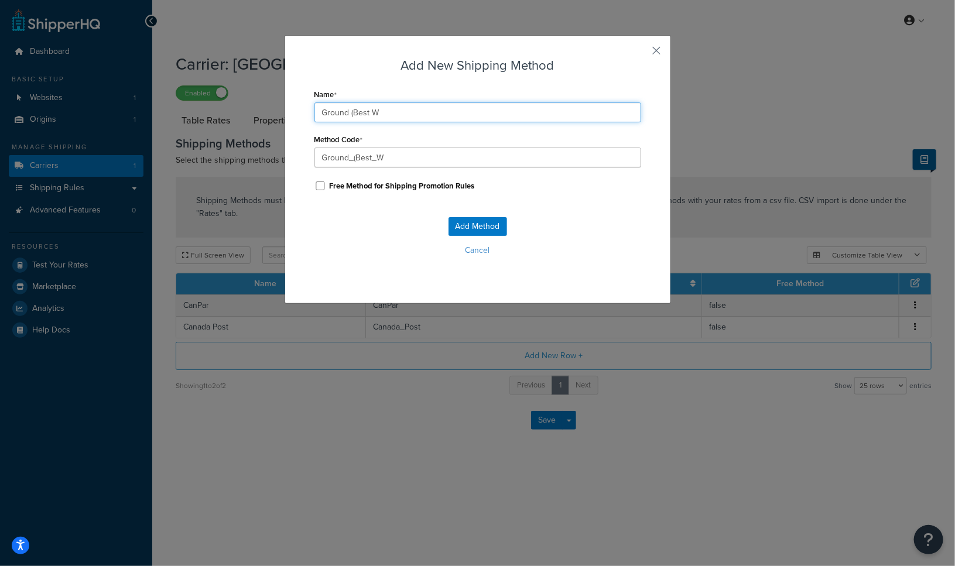
type input "Ground_(Best_Wa"
type input "Ground (Best Way"
type input "Ground_(Best_Way"
type input "Ground (Best Way)"
type input "Ground_(Best_Way)"
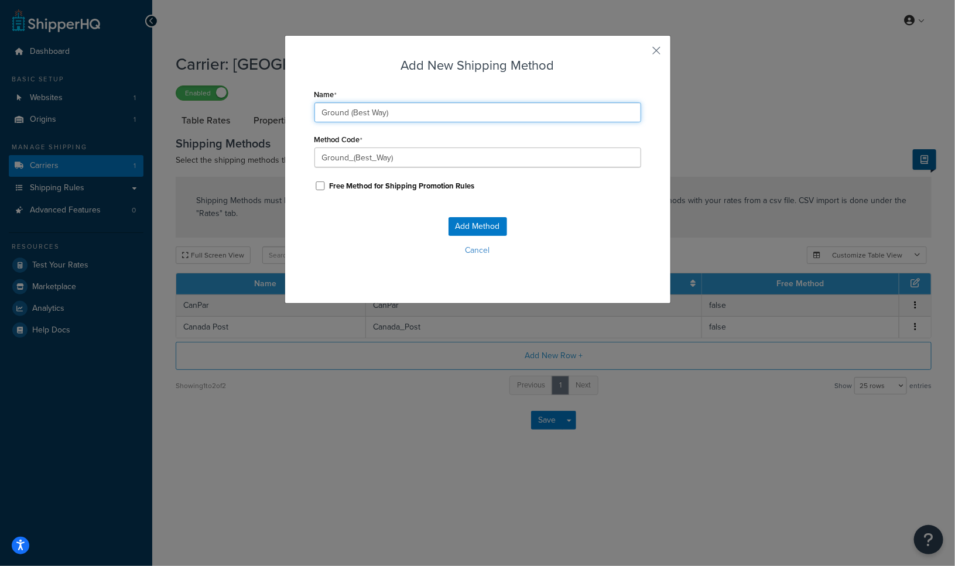
type input "Ground (Best Way)"
click at [641, 53] on button "button" at bounding box center [640, 54] width 3 height 3
